Goal: Information Seeking & Learning: Learn about a topic

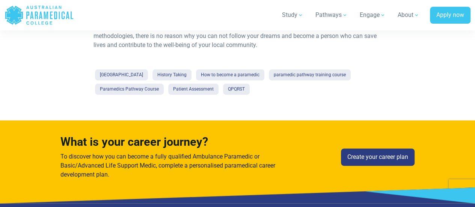
scroll to position [1934, 0]
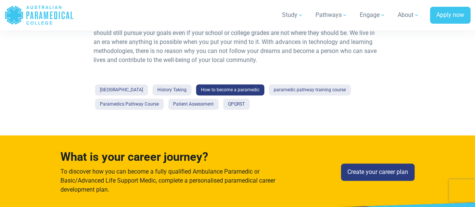
click at [264, 87] on link "How to become a paramedic" at bounding box center [230, 89] width 68 height 11
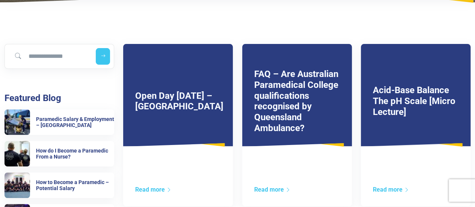
scroll to position [120, 0]
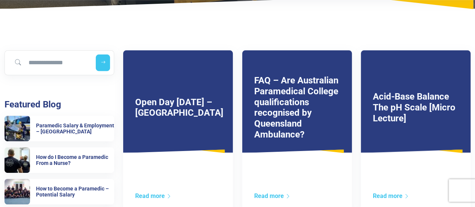
click at [320, 106] on h3 "FAQ – Are Australian Paramedical College qualifications recognised by Queenslan…" at bounding box center [297, 107] width 86 height 65
click at [300, 125] on link "FAQ – Are Australian Paramedical College qualifications recognised by Queenslan…" at bounding box center [296, 107] width 84 height 65
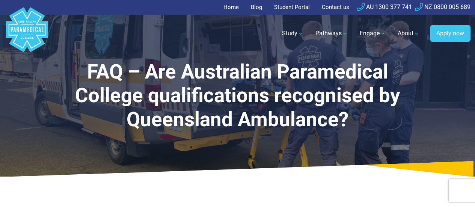
scroll to position [181, 0]
